Goal: Information Seeking & Learning: Get advice/opinions

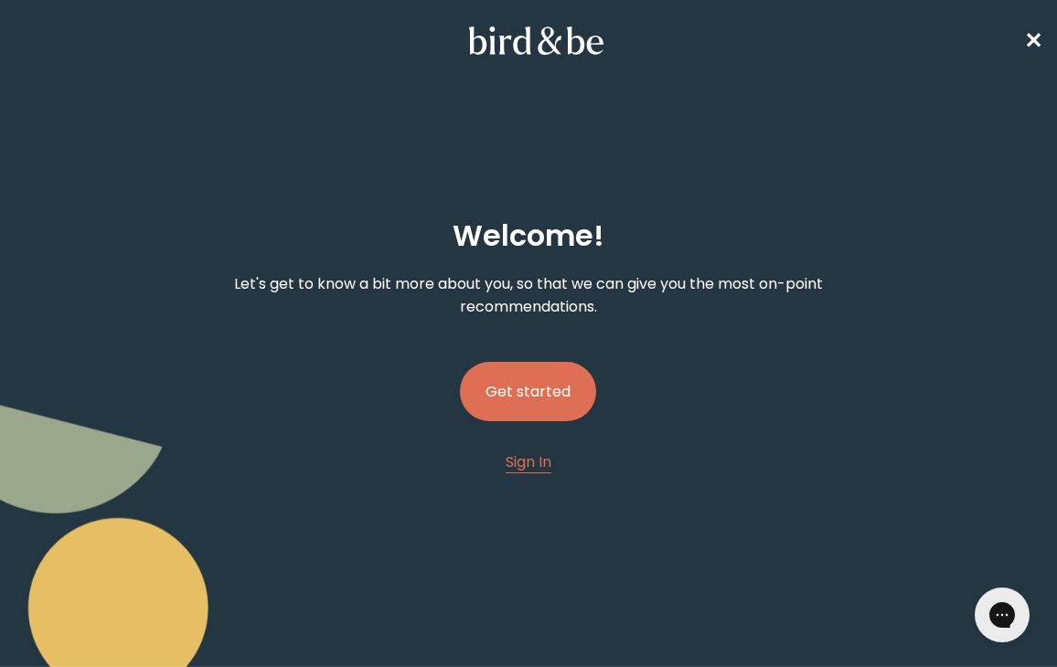
click at [547, 393] on button "Get started" at bounding box center [528, 391] width 136 height 59
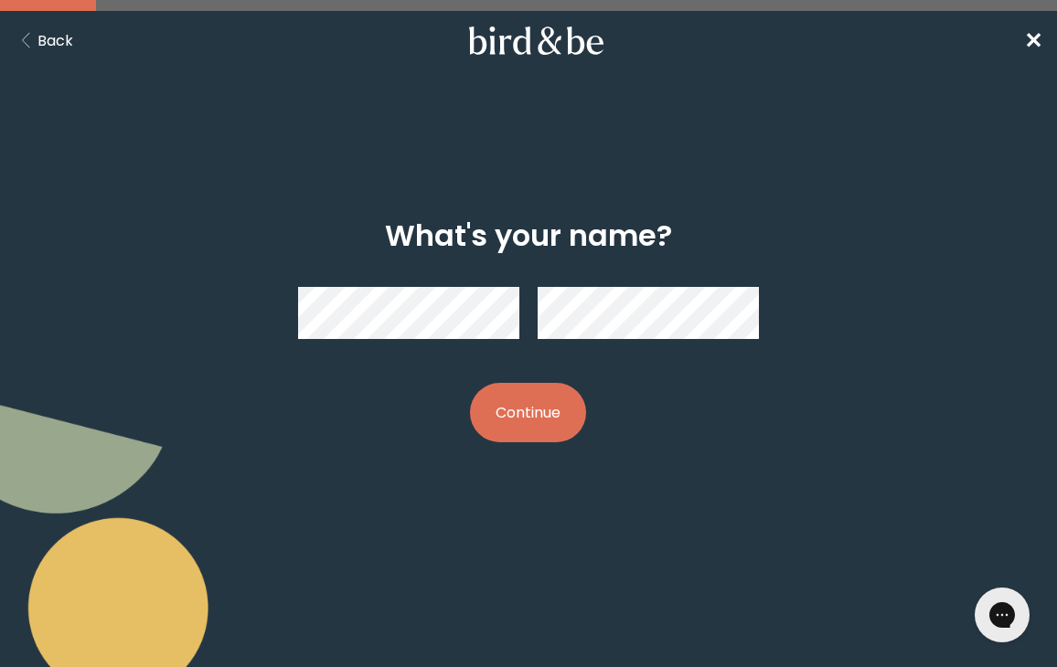
click at [539, 404] on button "Continue" at bounding box center [528, 412] width 116 height 59
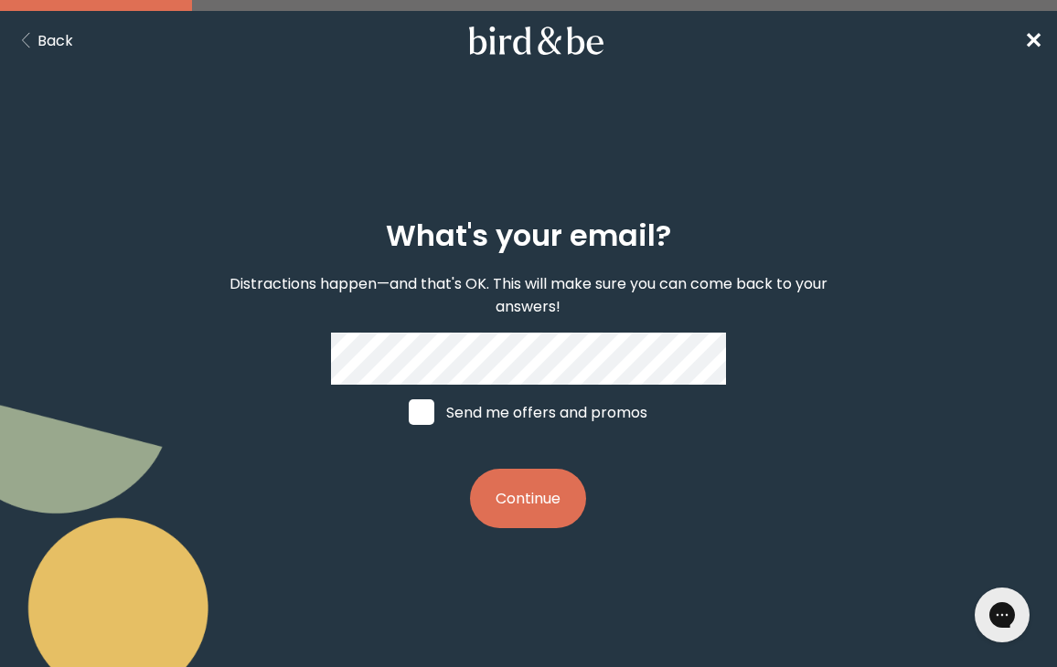
click at [527, 498] on button "Continue" at bounding box center [528, 498] width 116 height 59
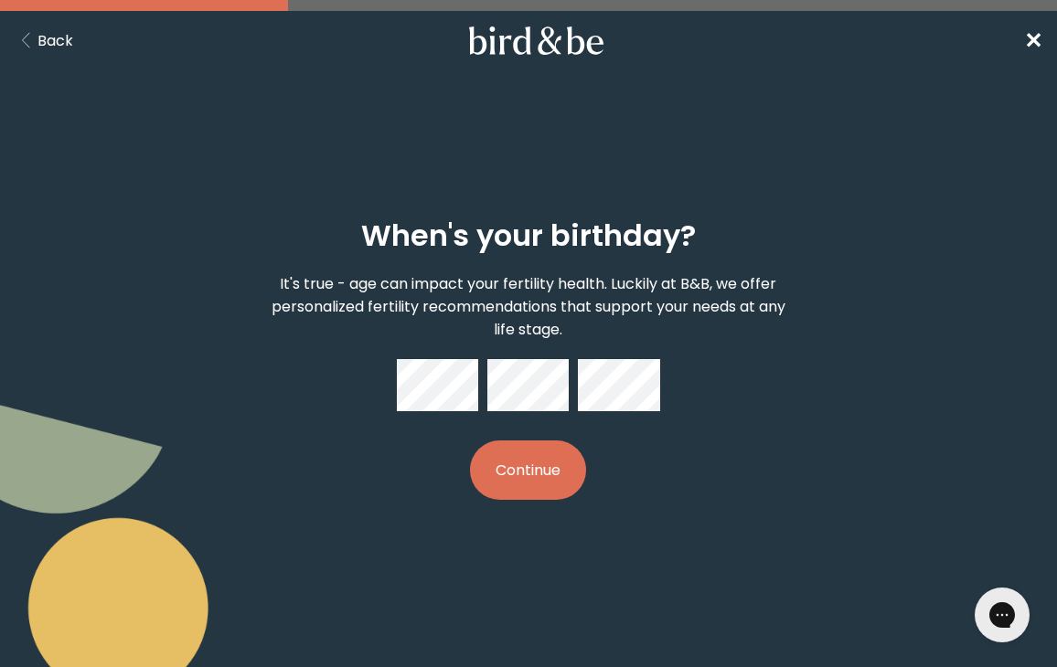
click at [497, 483] on button "Continue" at bounding box center [528, 470] width 116 height 59
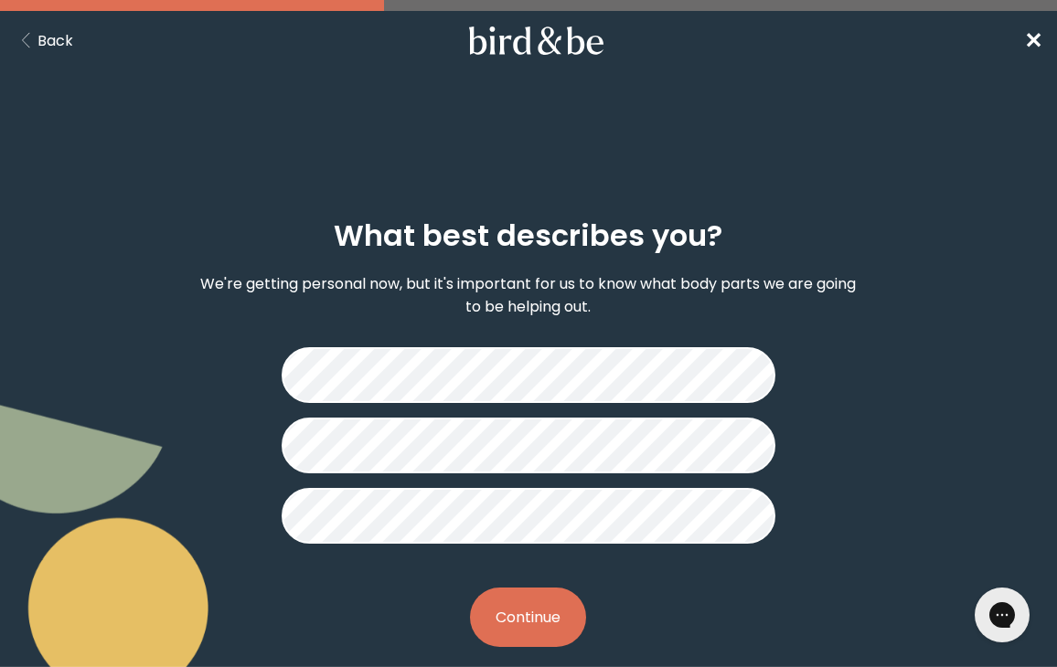
click at [537, 627] on button "Continue" at bounding box center [528, 617] width 116 height 59
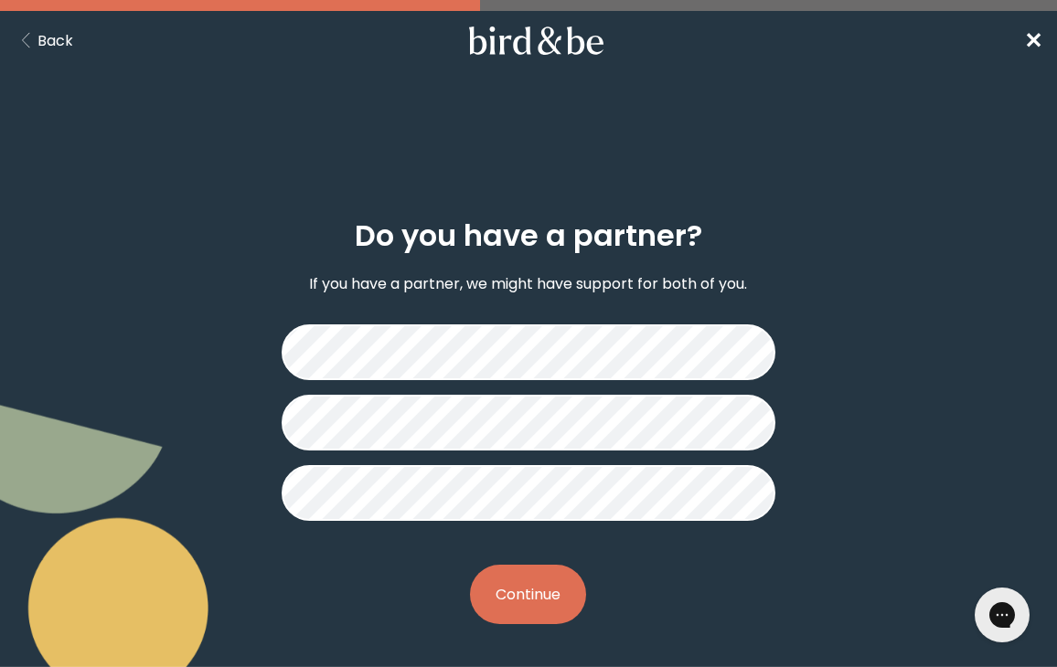
click at [522, 604] on button "Continue" at bounding box center [528, 594] width 116 height 59
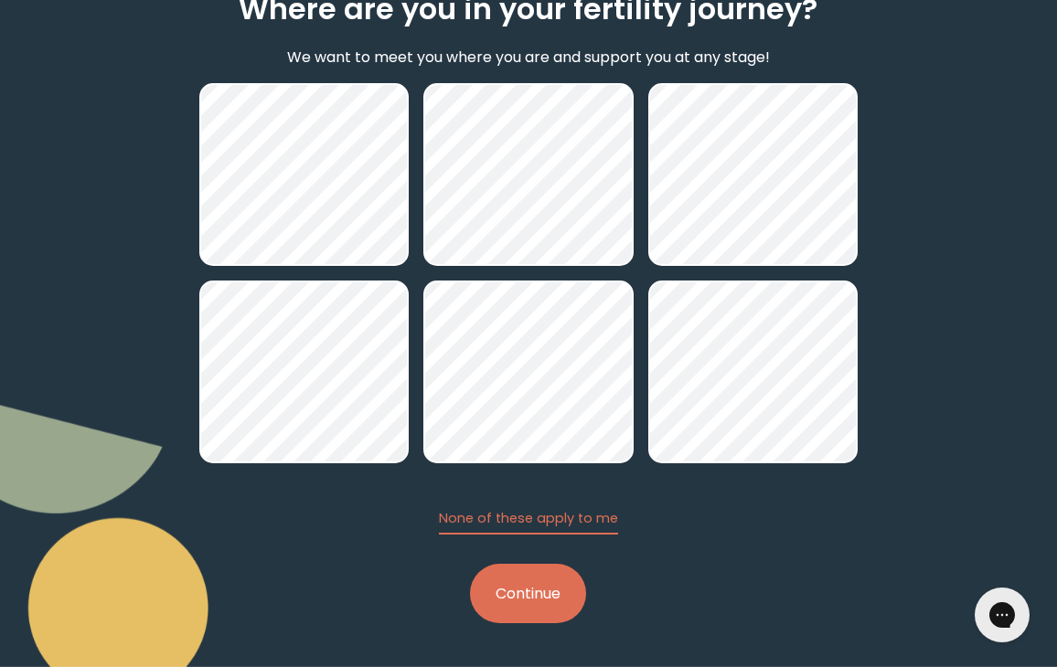
scroll to position [227, 0]
click at [532, 575] on button "Continue" at bounding box center [528, 593] width 116 height 59
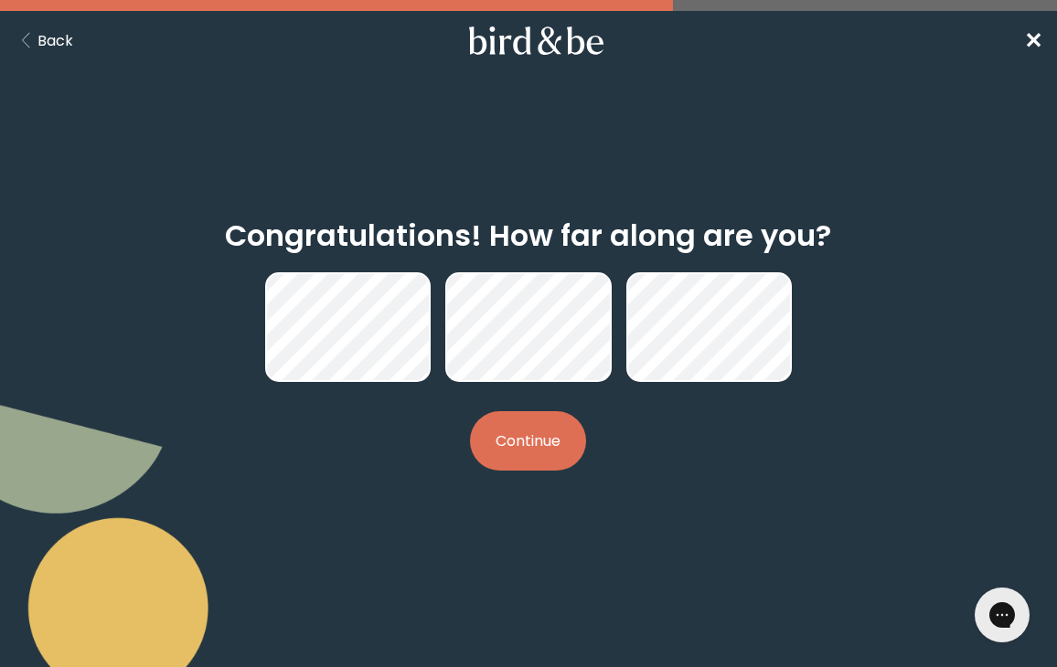
click at [506, 432] on button "Continue" at bounding box center [528, 440] width 116 height 59
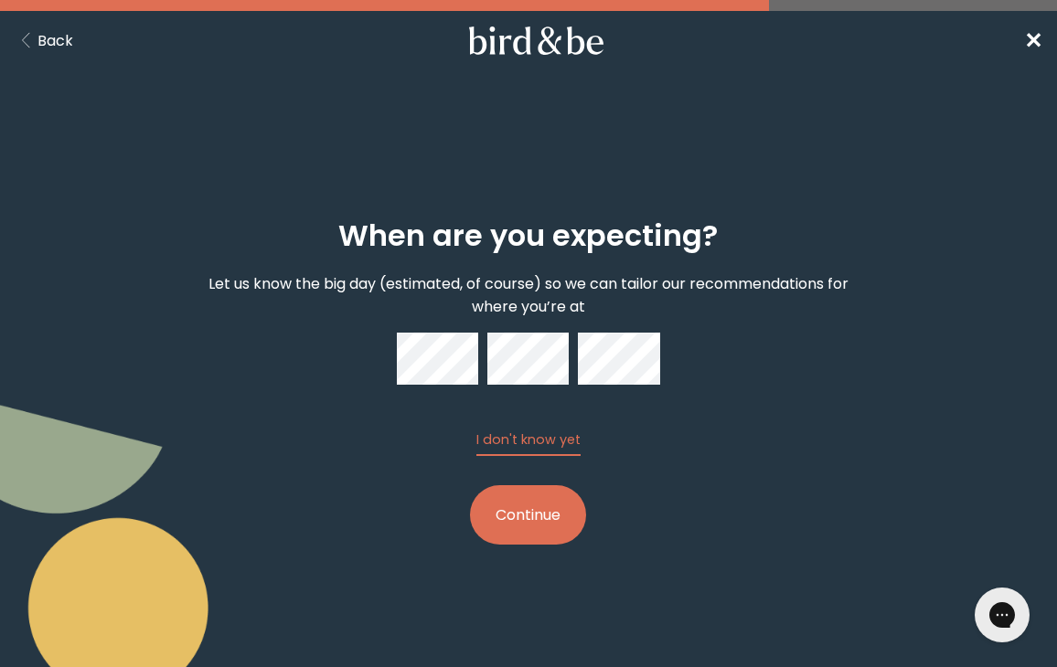
click at [491, 508] on button "Continue" at bounding box center [528, 514] width 116 height 59
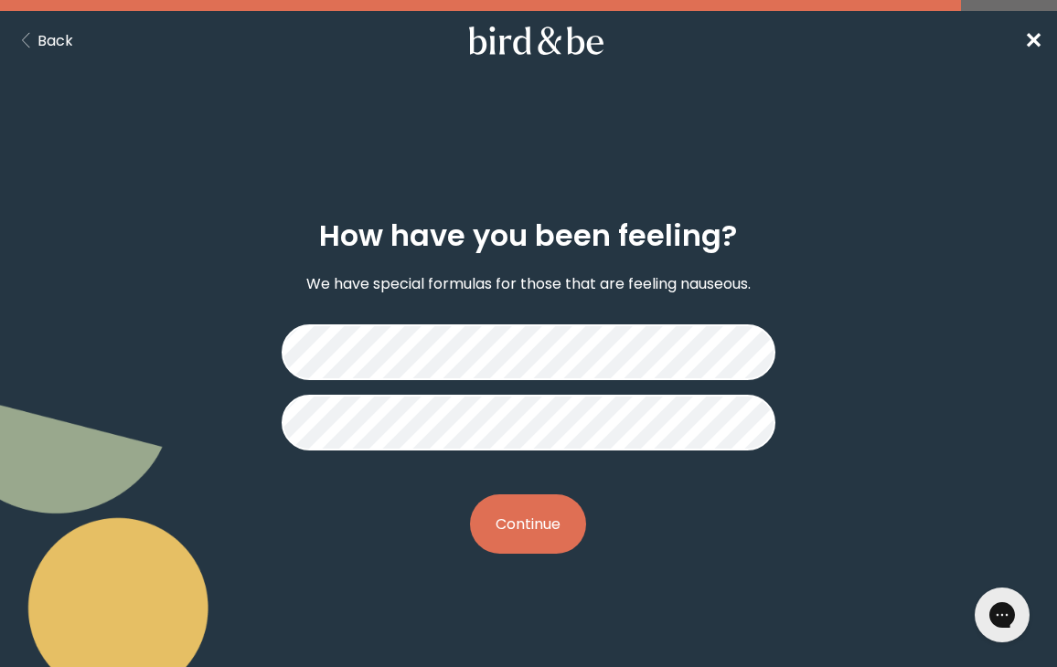
click at [516, 485] on div "How have you been feeling? We have special formulas for those that are feeling …" at bounding box center [527, 387] width 657 height 394
click at [516, 499] on button "Continue" at bounding box center [528, 523] width 116 height 59
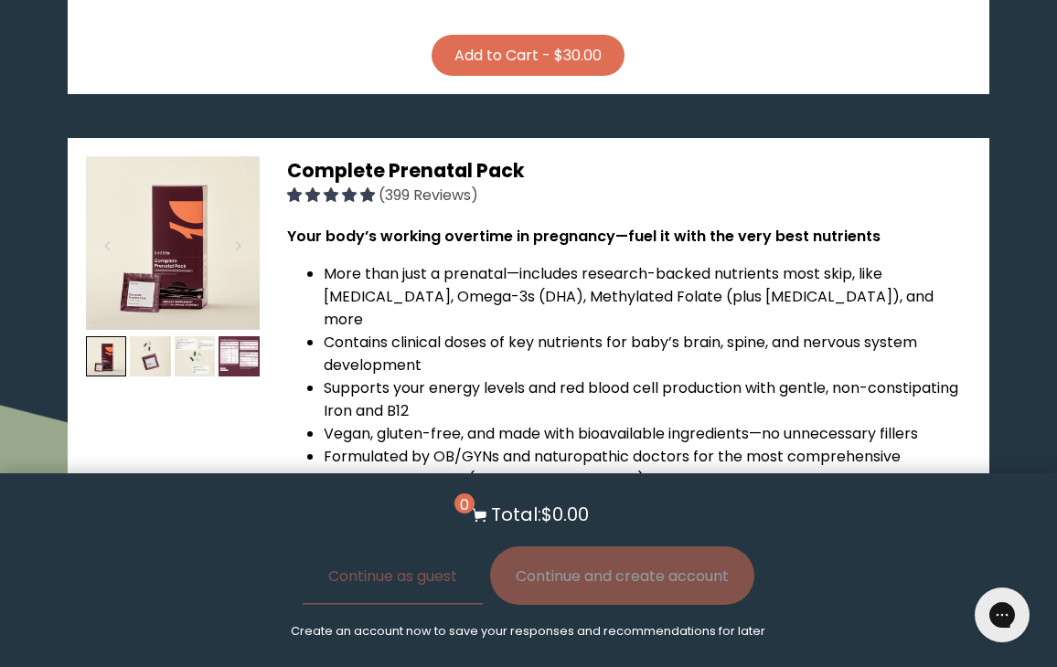
scroll to position [908, 0]
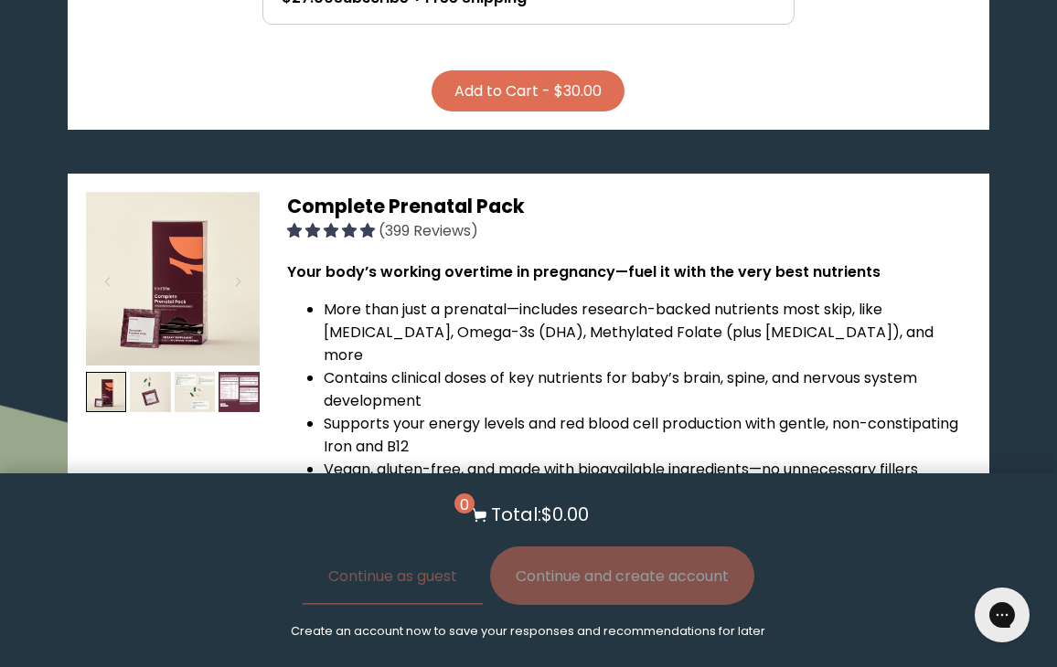
click at [451, 207] on span "Complete Prenatal Pack" at bounding box center [406, 206] width 238 height 27
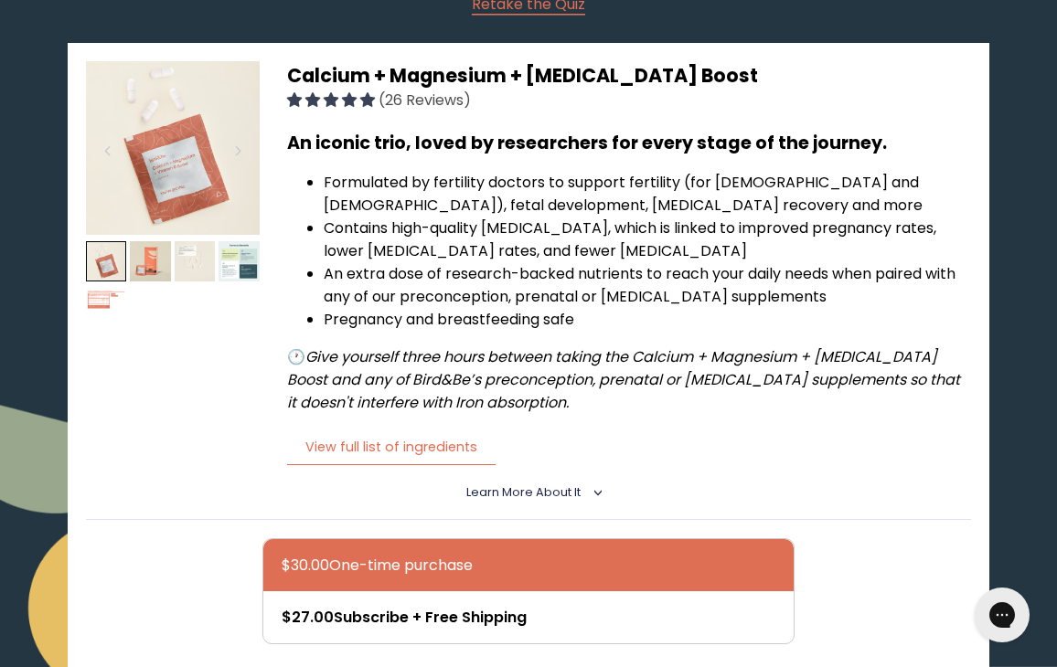
scroll to position [292, 0]
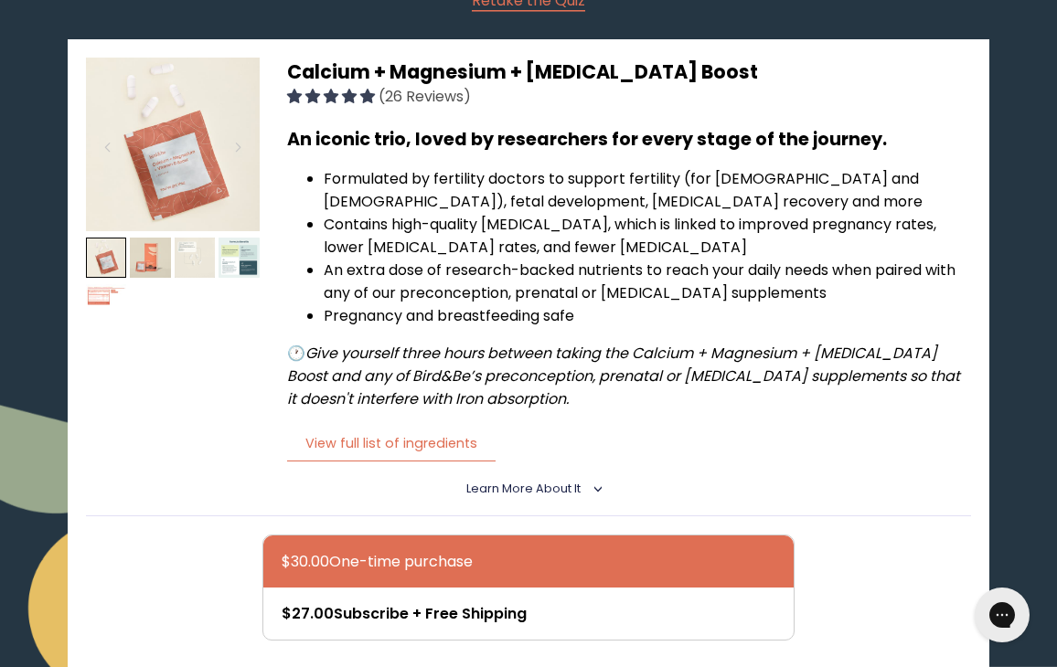
click at [552, 69] on span "Calcium + Magnesium + [MEDICAL_DATA] Boost" at bounding box center [522, 71] width 471 height 27
click at [395, 441] on button "View full list of ingredients" at bounding box center [391, 443] width 208 height 37
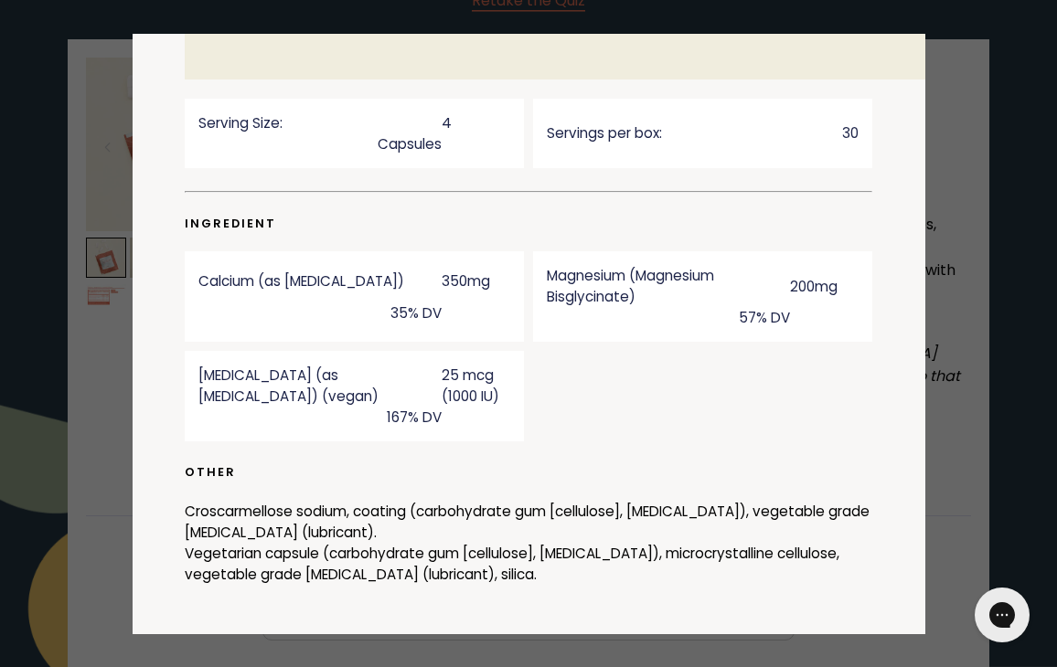
scroll to position [674, 0]
click at [910, 205] on div "List of ingredients ✖ supplement facts Serving Size: 4 Capsules Servings per bo…" at bounding box center [529, 334] width 792 height 601
click at [58, 385] on div at bounding box center [528, 333] width 1057 height 667
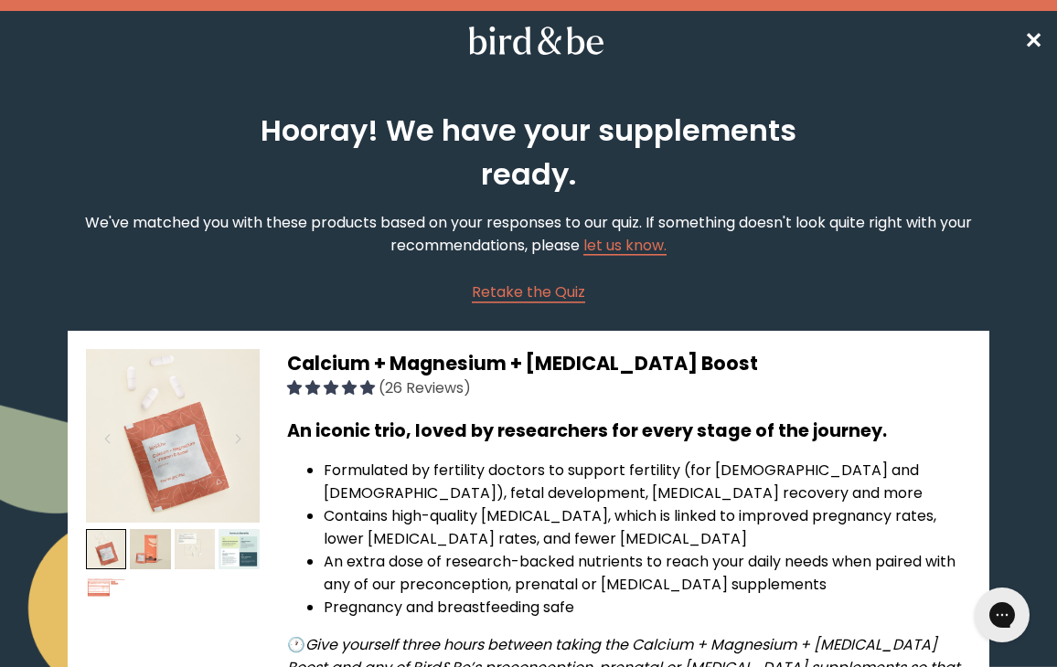
scroll to position [0, 0]
click at [1027, 48] on span "✕" at bounding box center [1033, 41] width 18 height 30
